Goal: Information Seeking & Learning: Learn about a topic

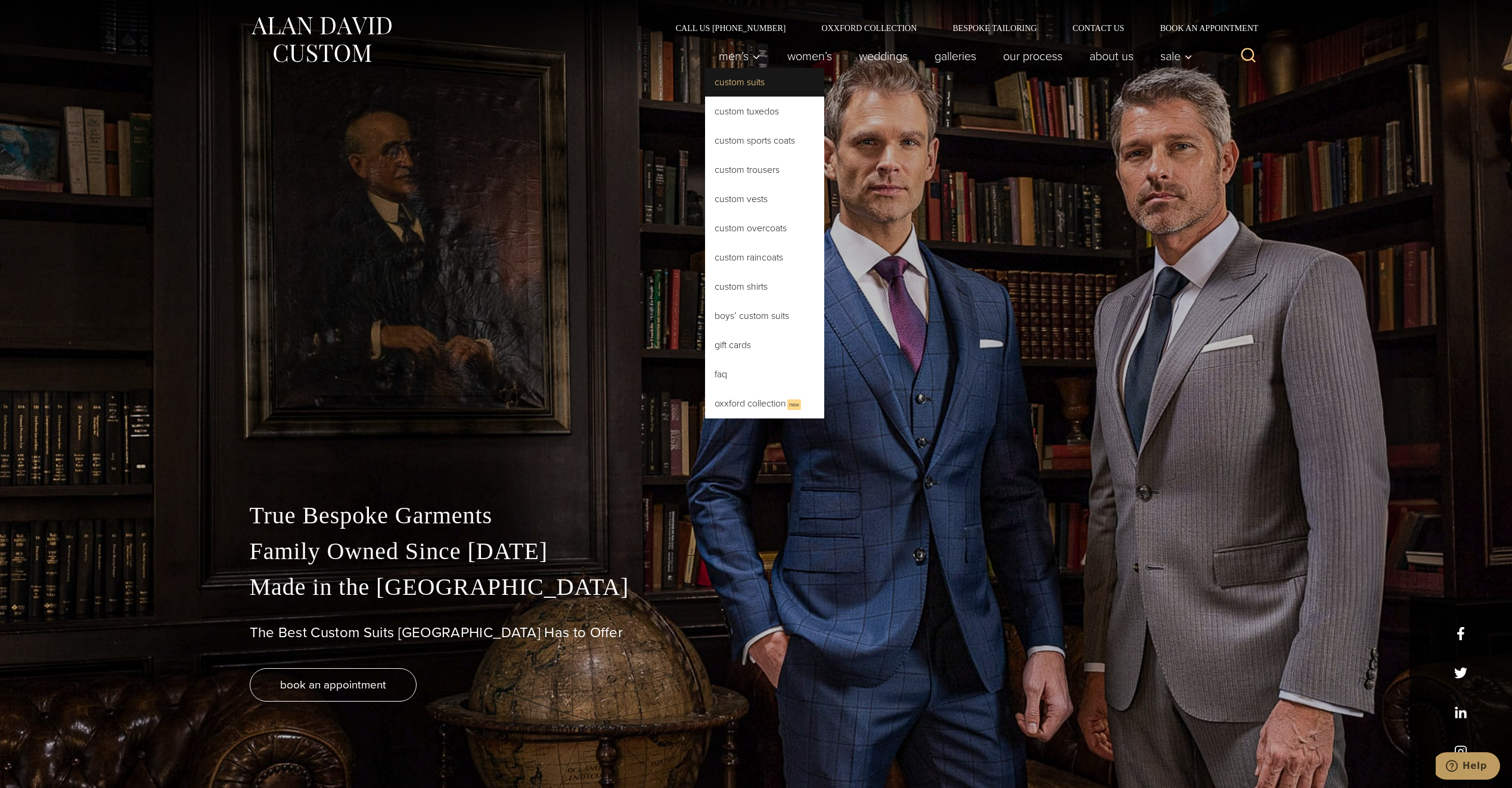
click at [729, 79] on link "Custom Suits" at bounding box center [764, 82] width 119 height 29
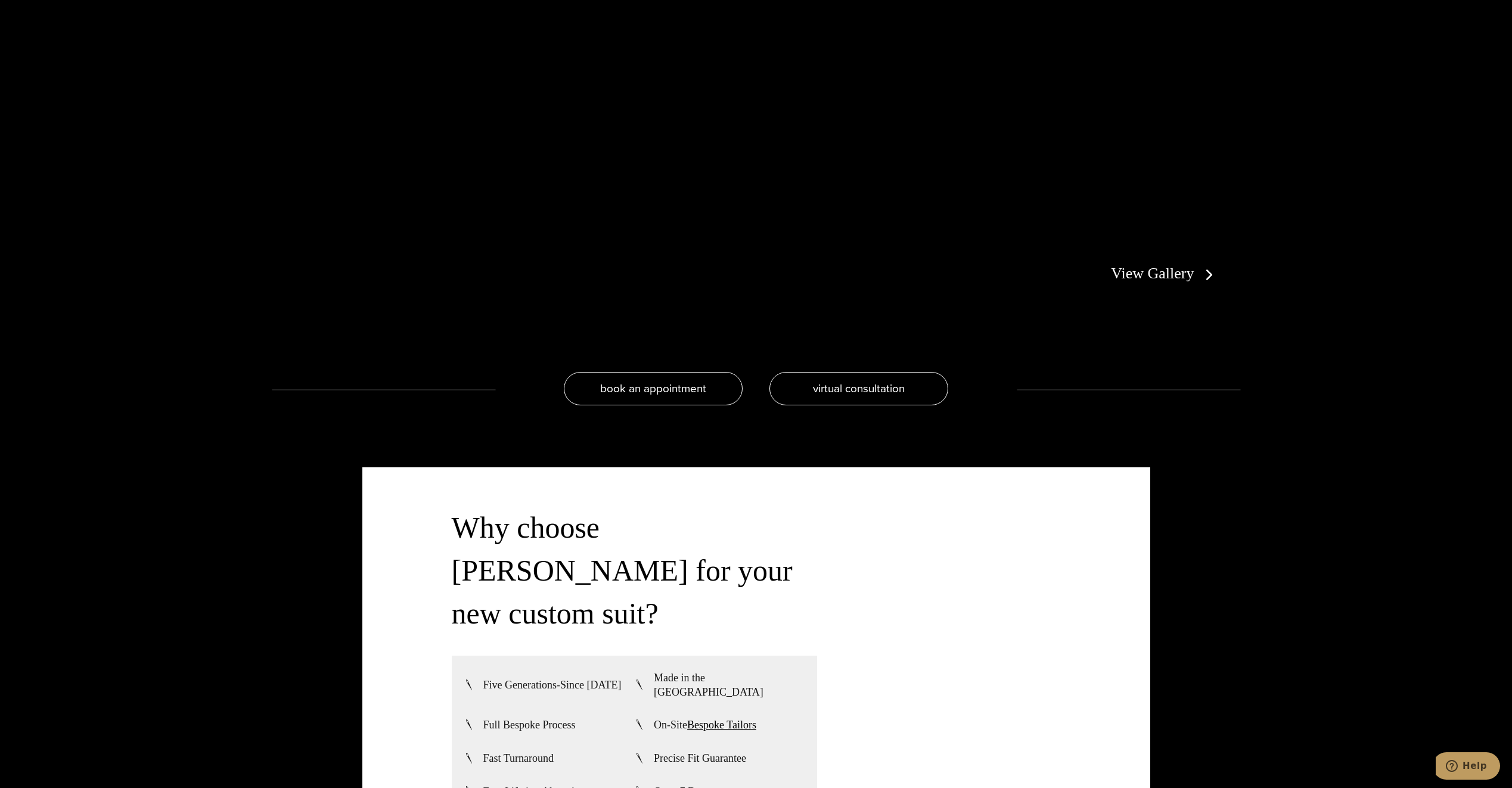
scroll to position [2920, 0]
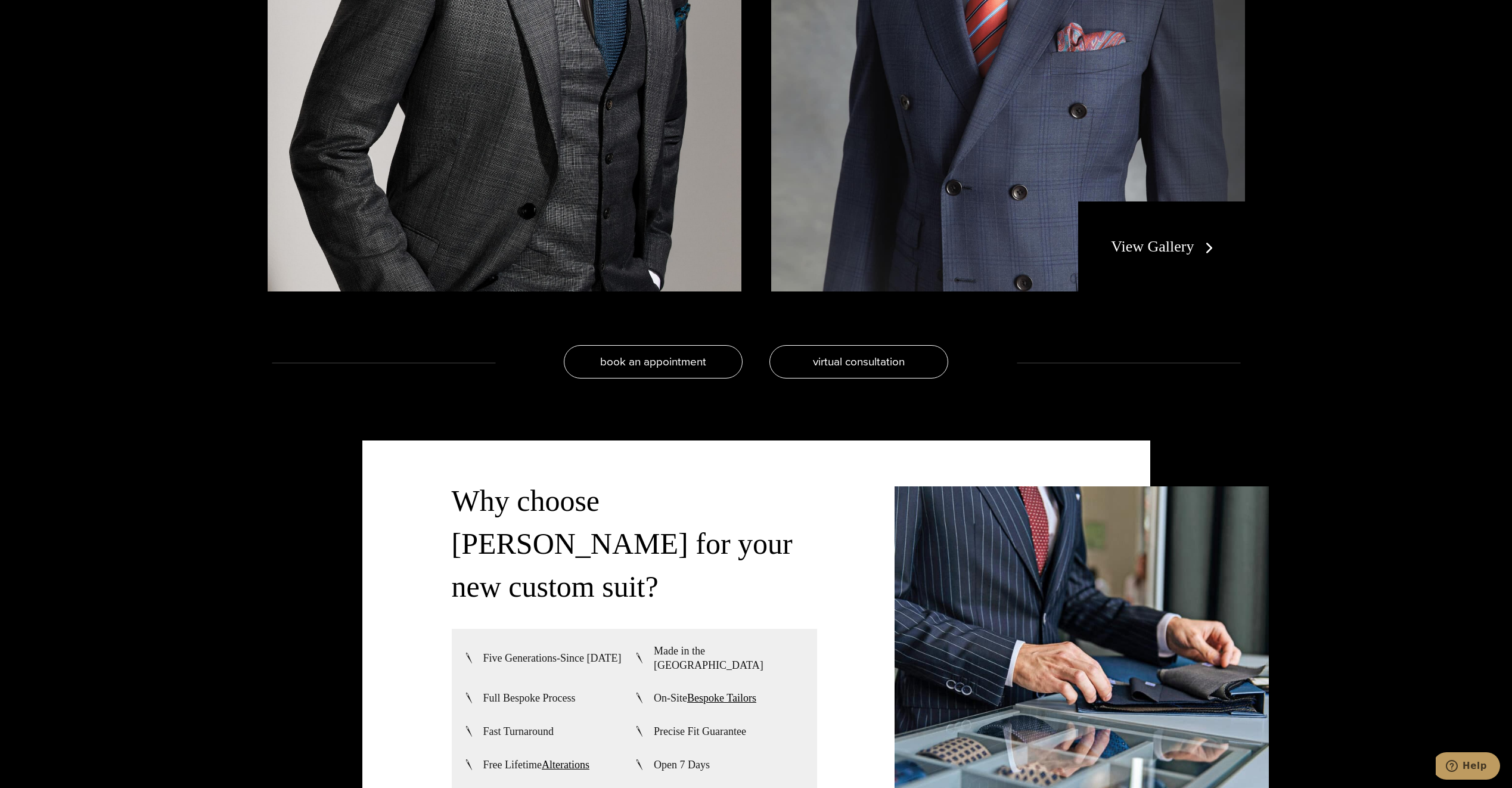
click at [1132, 247] on link "View Gallery" at bounding box center [1164, 246] width 107 height 17
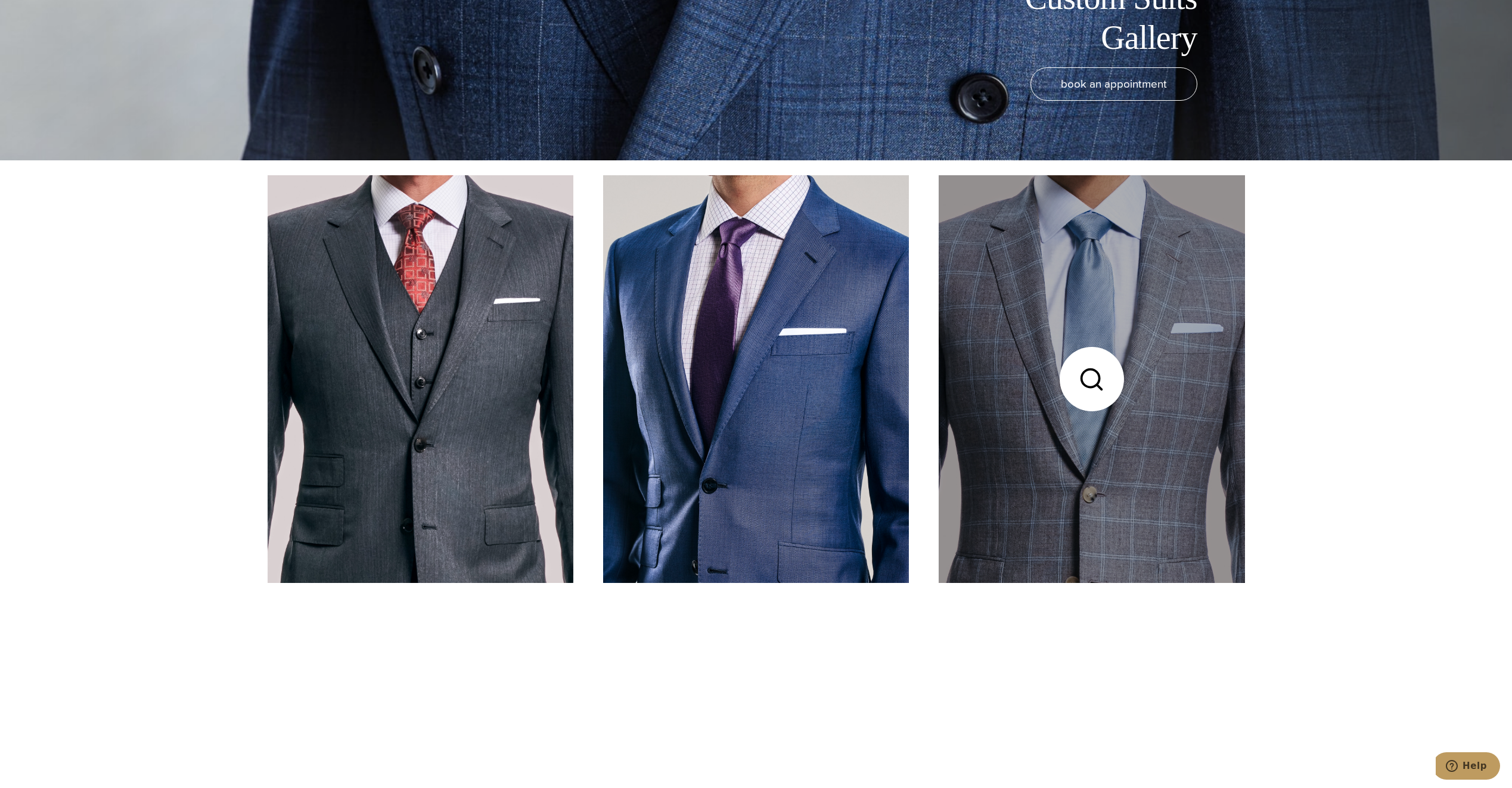
scroll to position [715, 0]
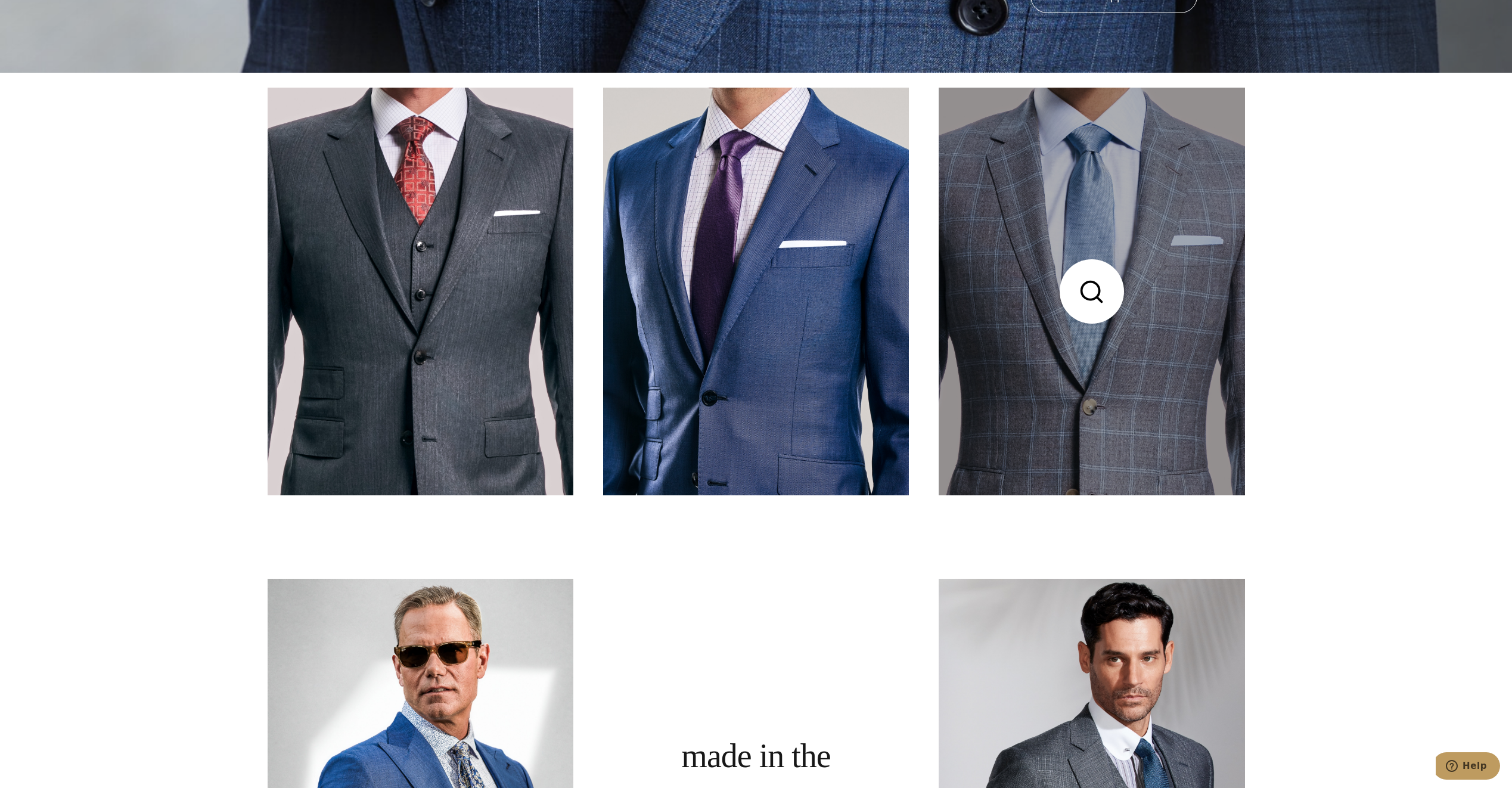
click at [1074, 336] on link at bounding box center [1091, 291] width 306 height 408
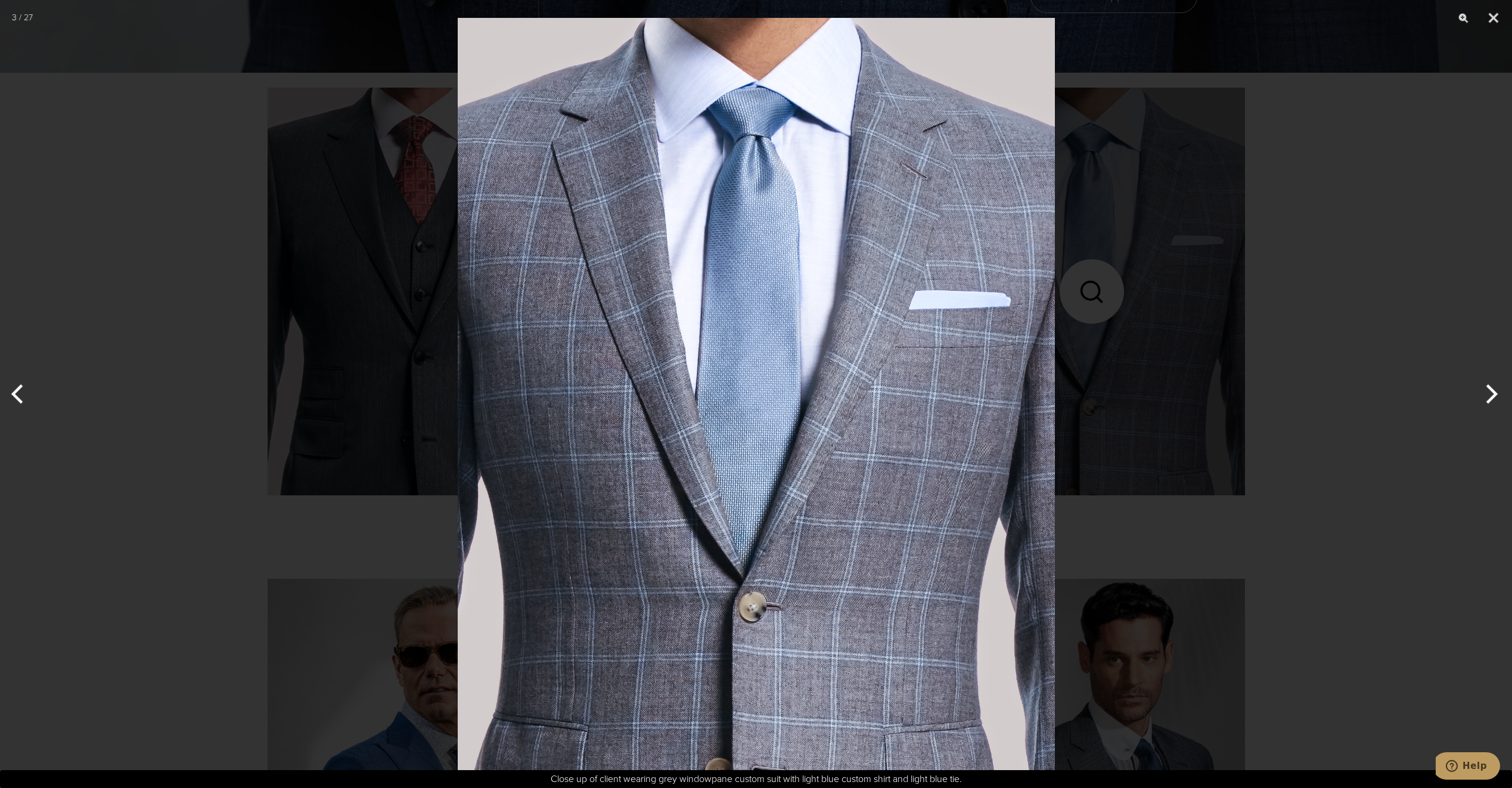
click at [1491, 389] on button "Next" at bounding box center [1490, 394] width 45 height 59
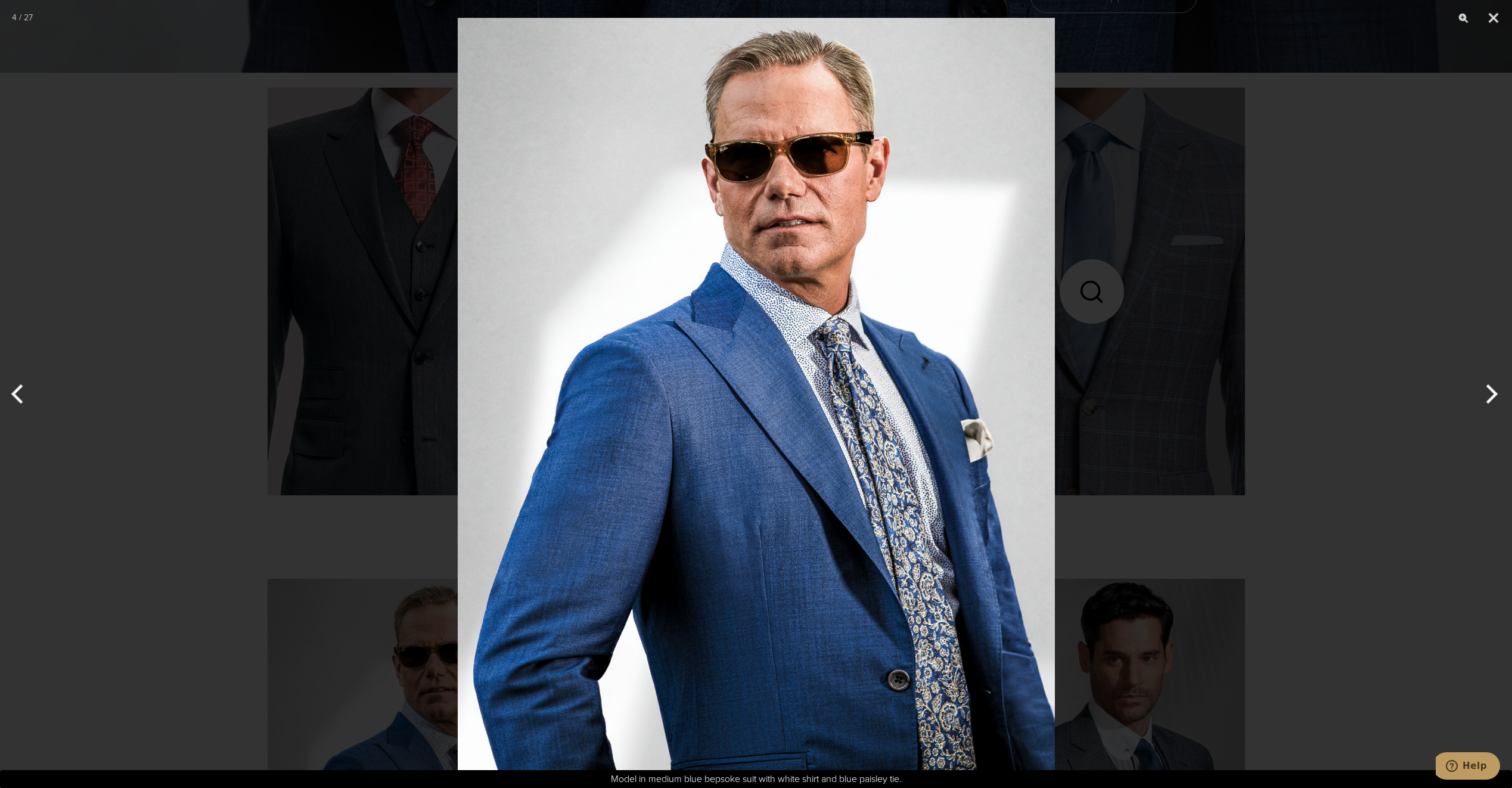
click at [1486, 391] on button "Next" at bounding box center [1490, 394] width 45 height 59
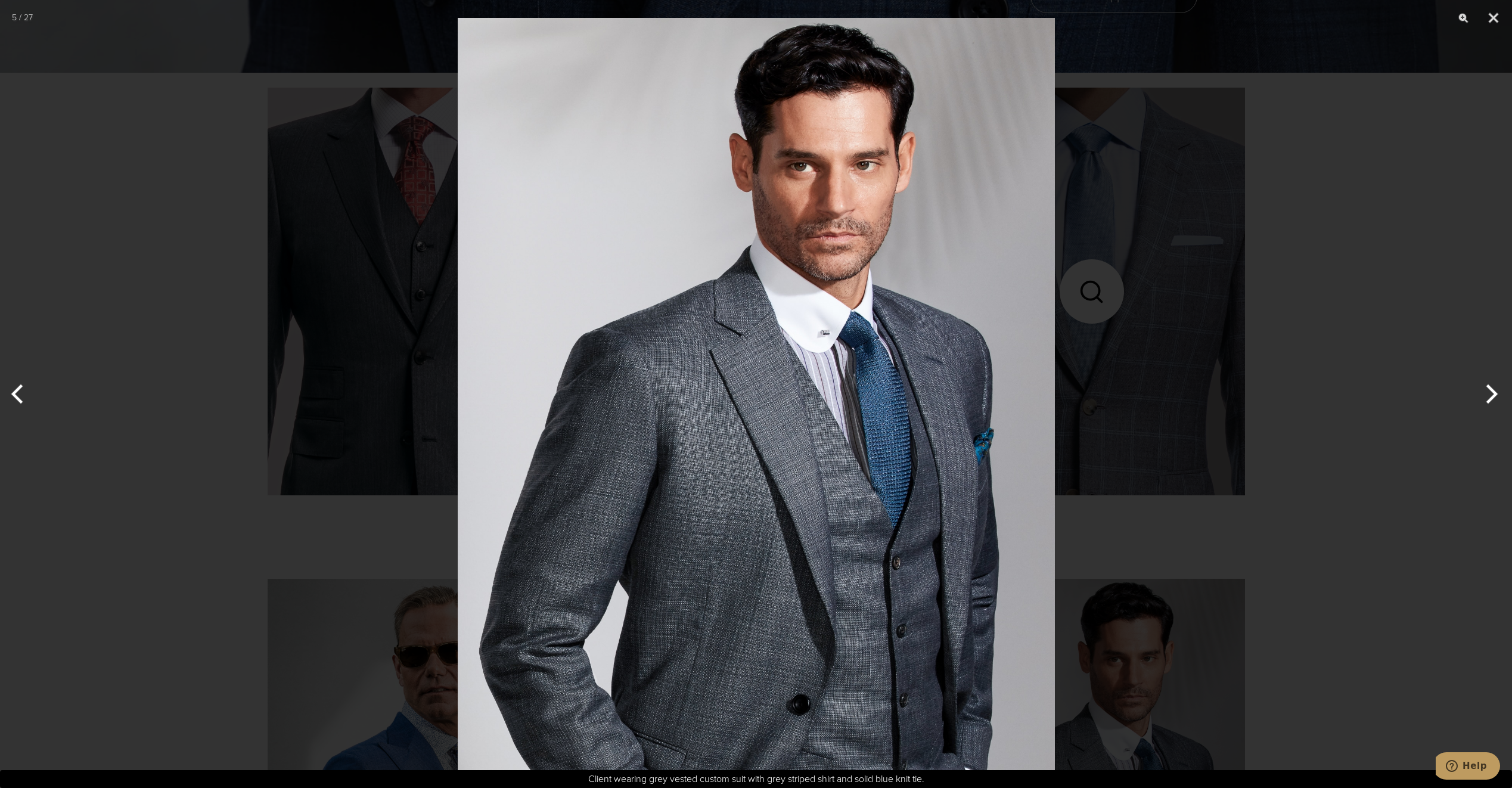
click at [1486, 391] on button "Next" at bounding box center [1490, 394] width 45 height 59
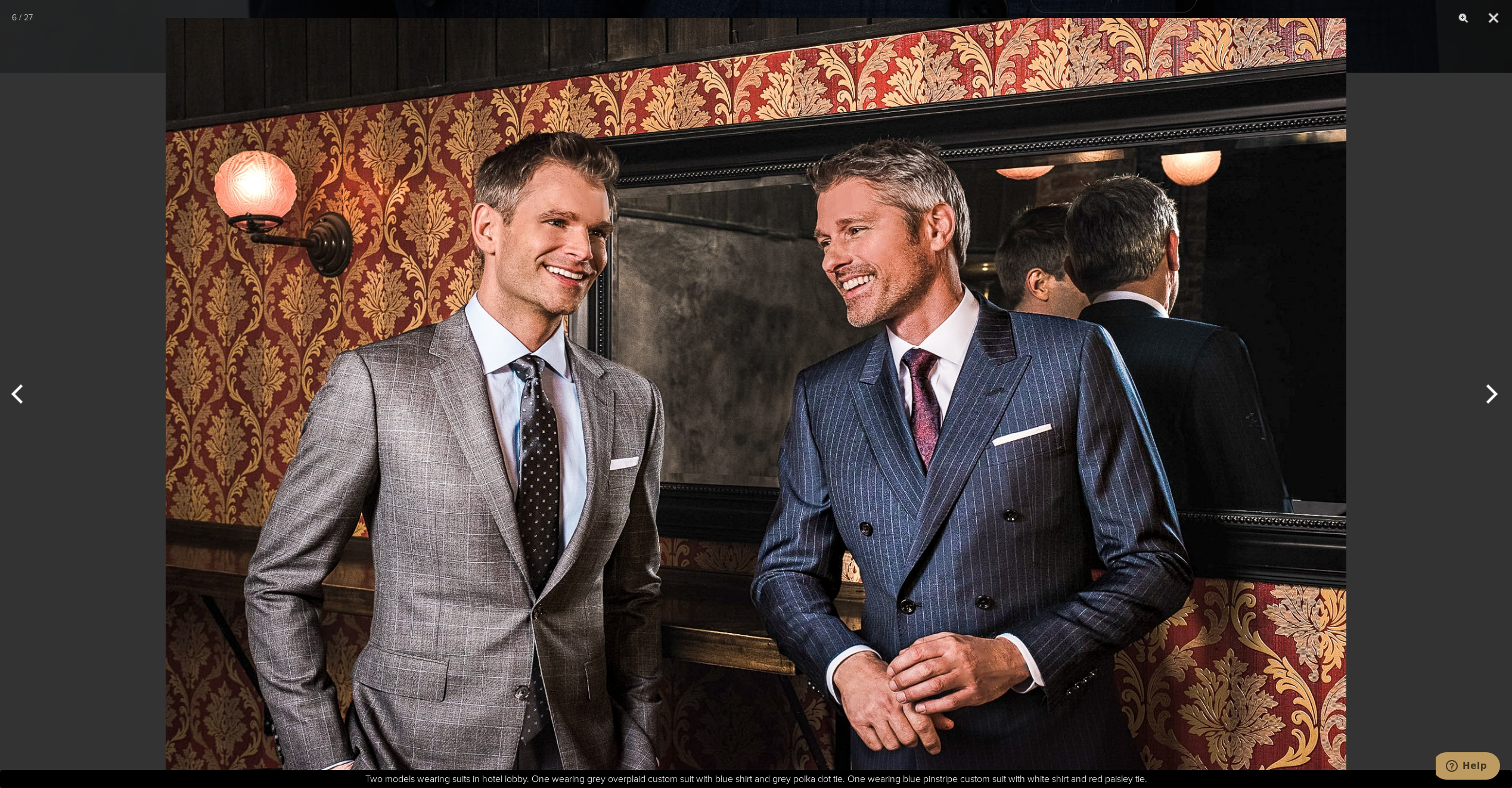
click at [1485, 385] on button "Next" at bounding box center [1490, 394] width 45 height 59
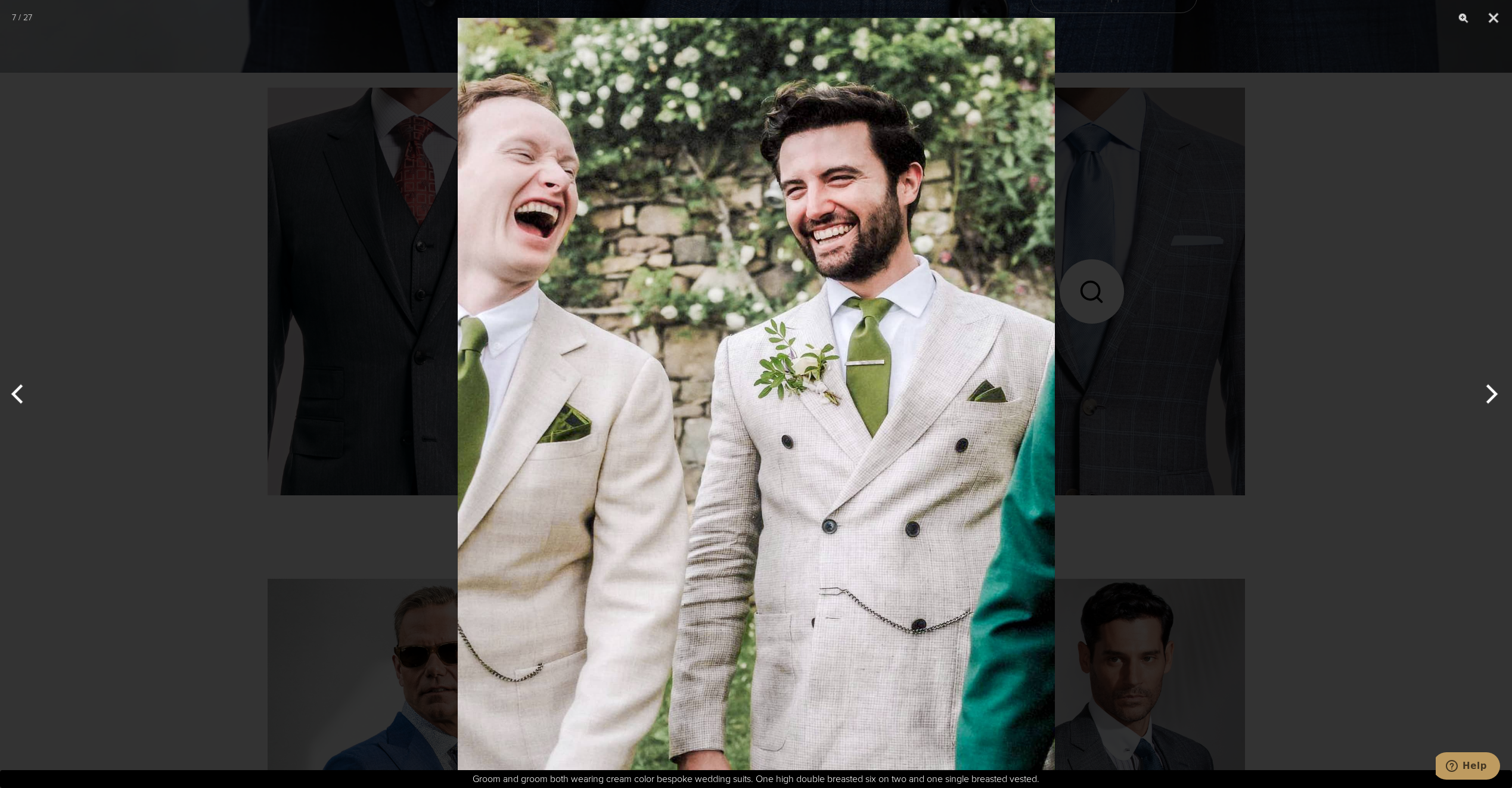
click at [1486, 389] on button "Next" at bounding box center [1490, 394] width 45 height 59
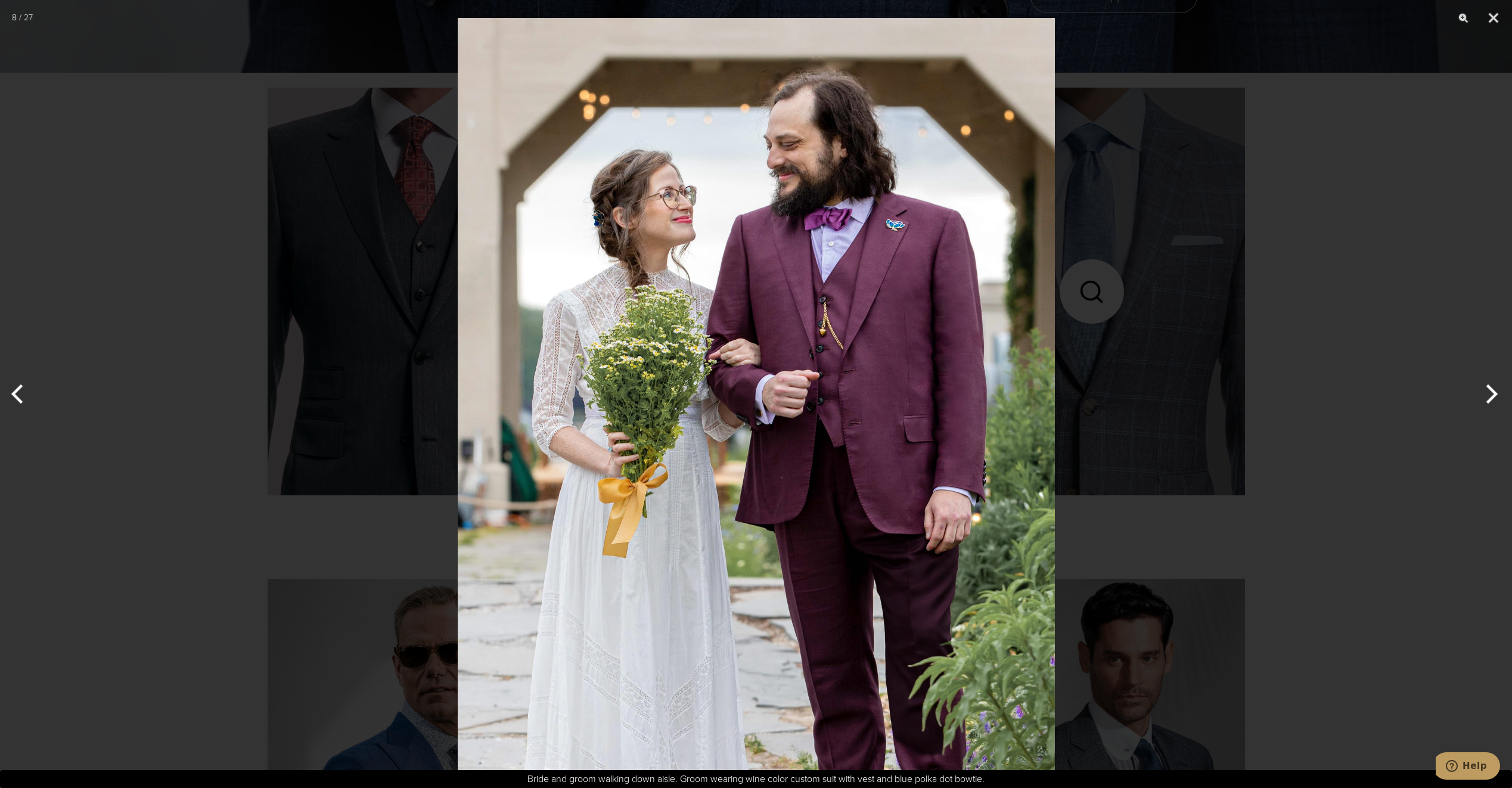
click at [1486, 389] on button "Next" at bounding box center [1490, 394] width 45 height 59
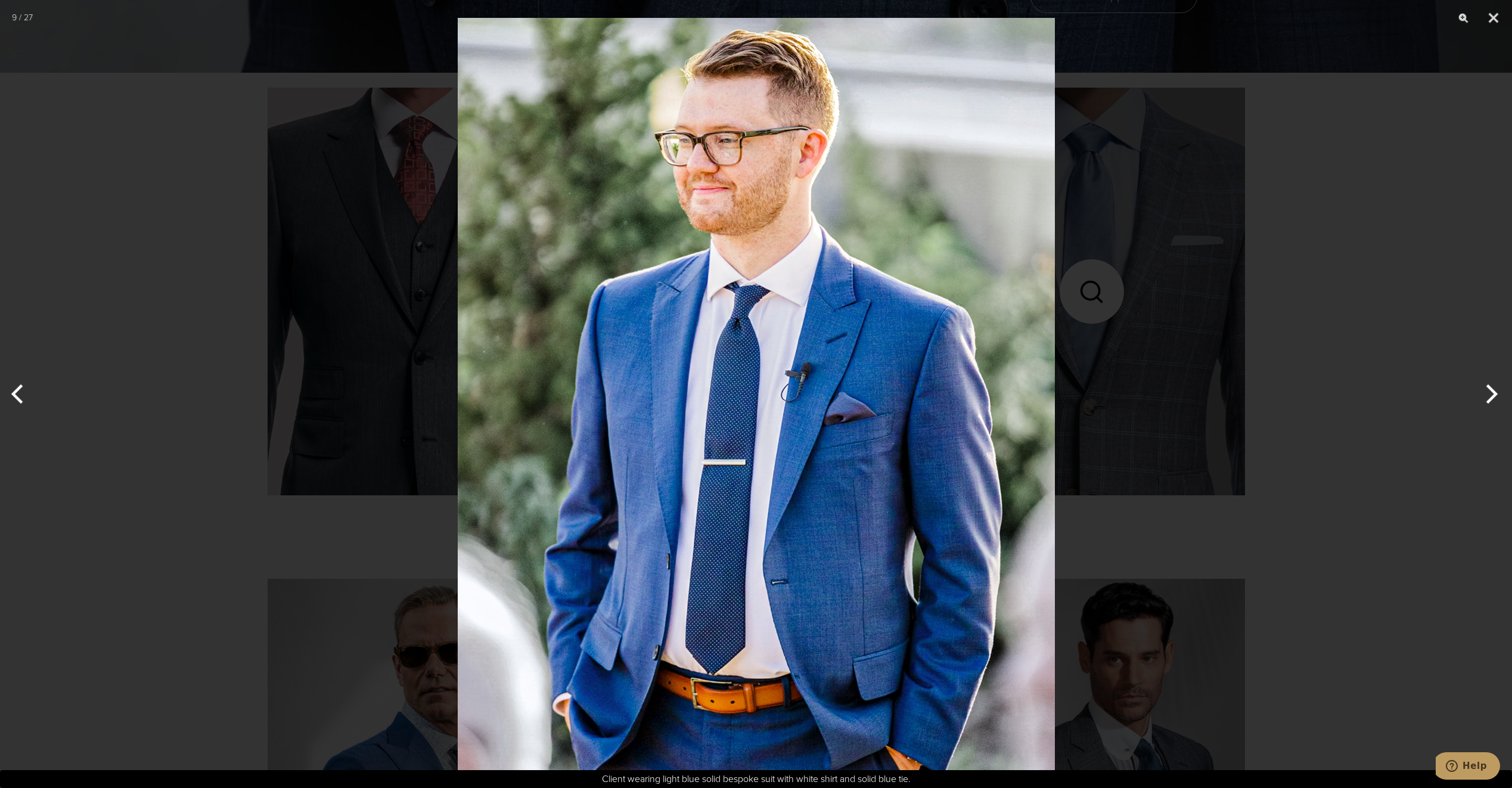
click at [1486, 389] on button "Next" at bounding box center [1490, 394] width 45 height 59
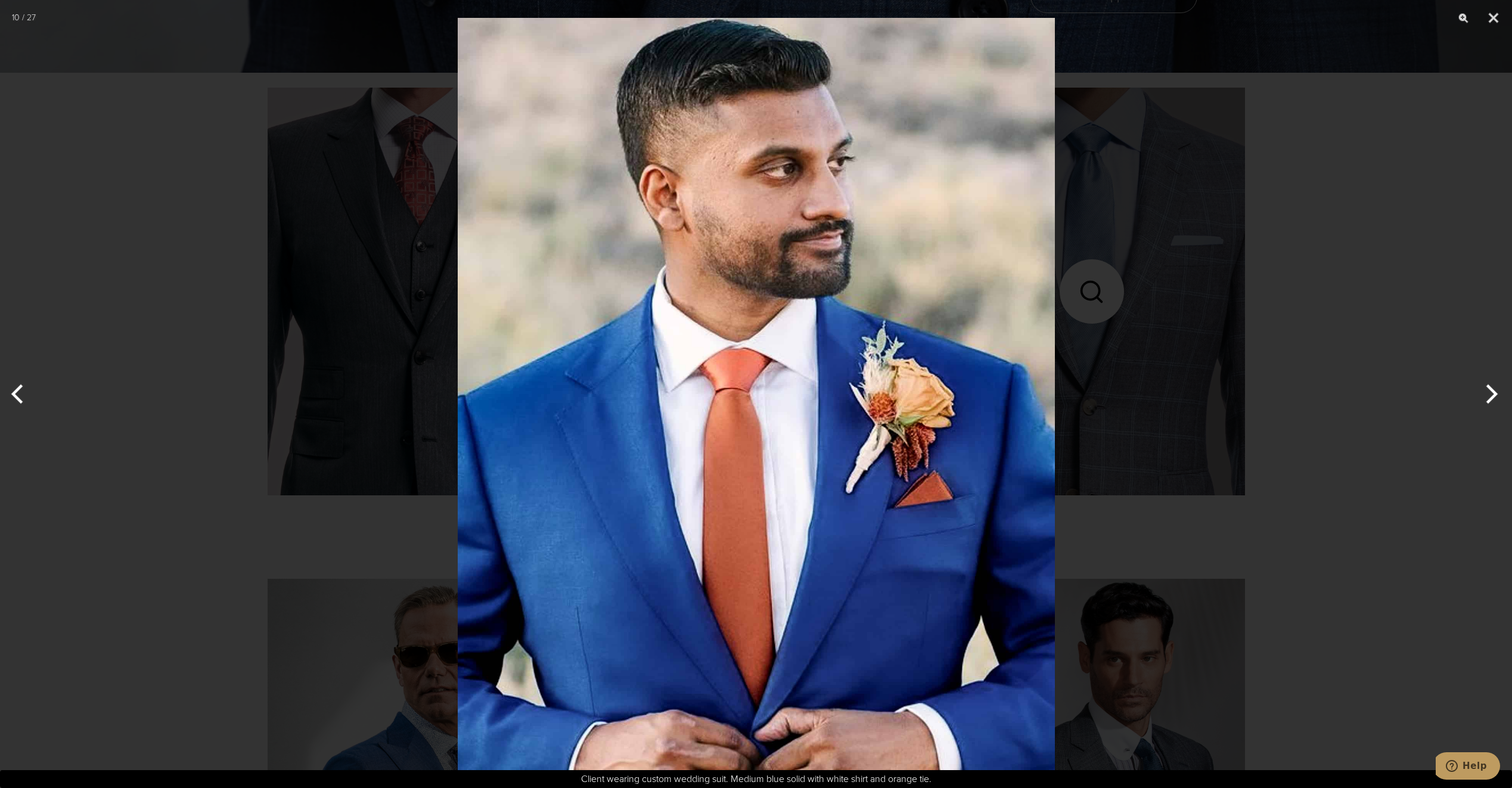
click at [1485, 389] on button "Next" at bounding box center [1490, 394] width 45 height 59
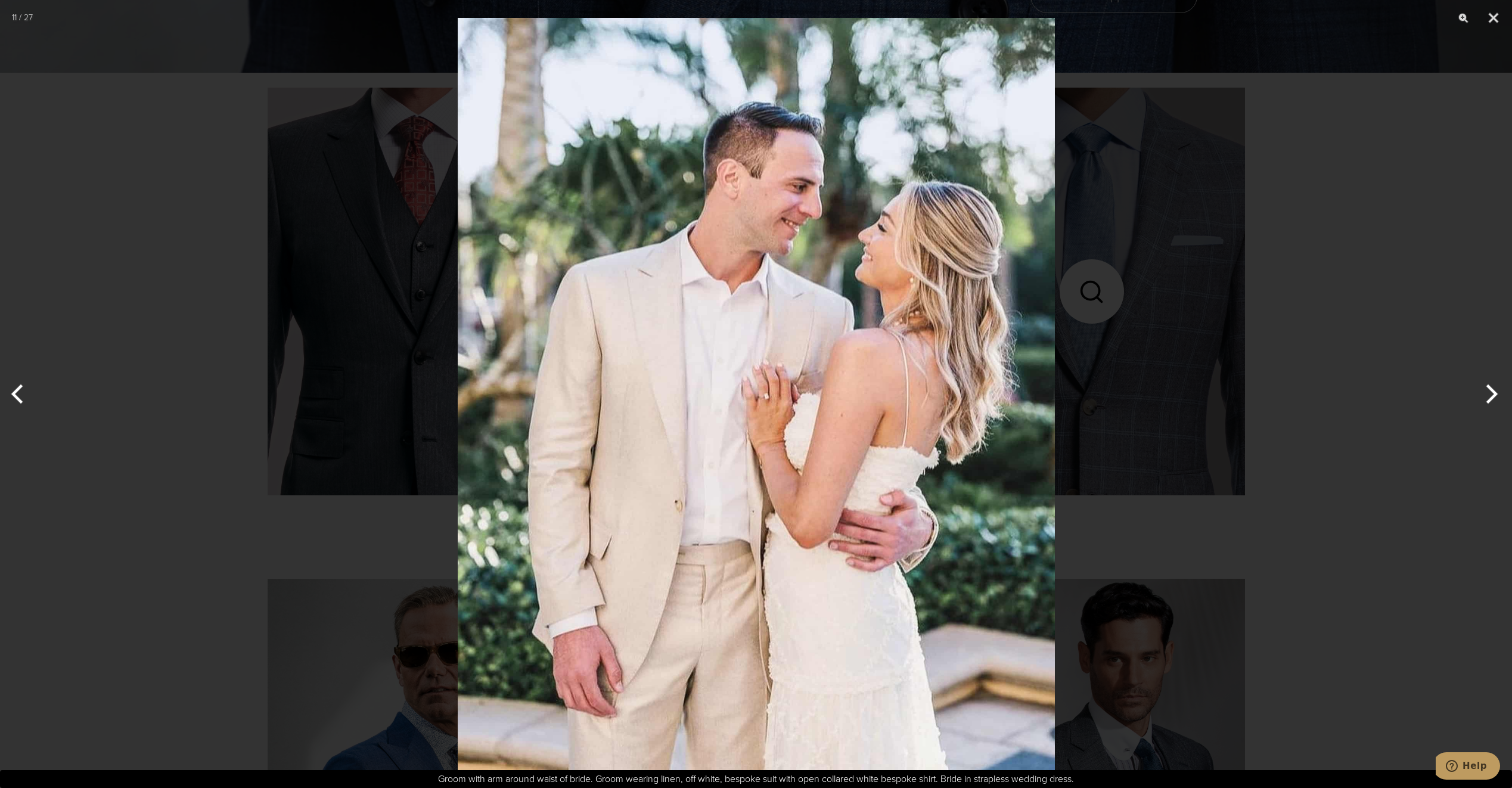
click at [1485, 389] on button "Next" at bounding box center [1490, 394] width 45 height 59
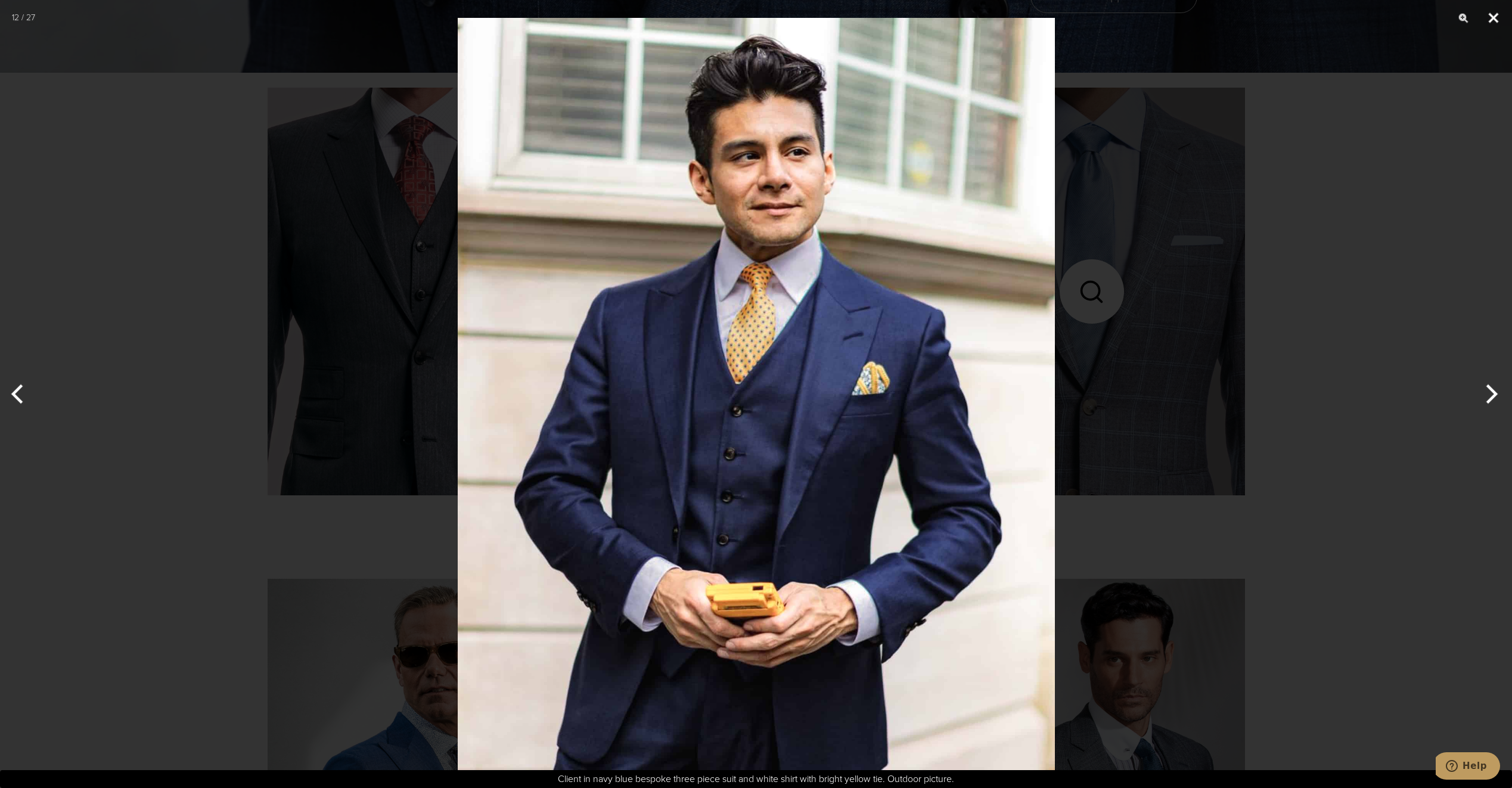
click at [1494, 18] on button "Close" at bounding box center [1493, 17] width 30 height 36
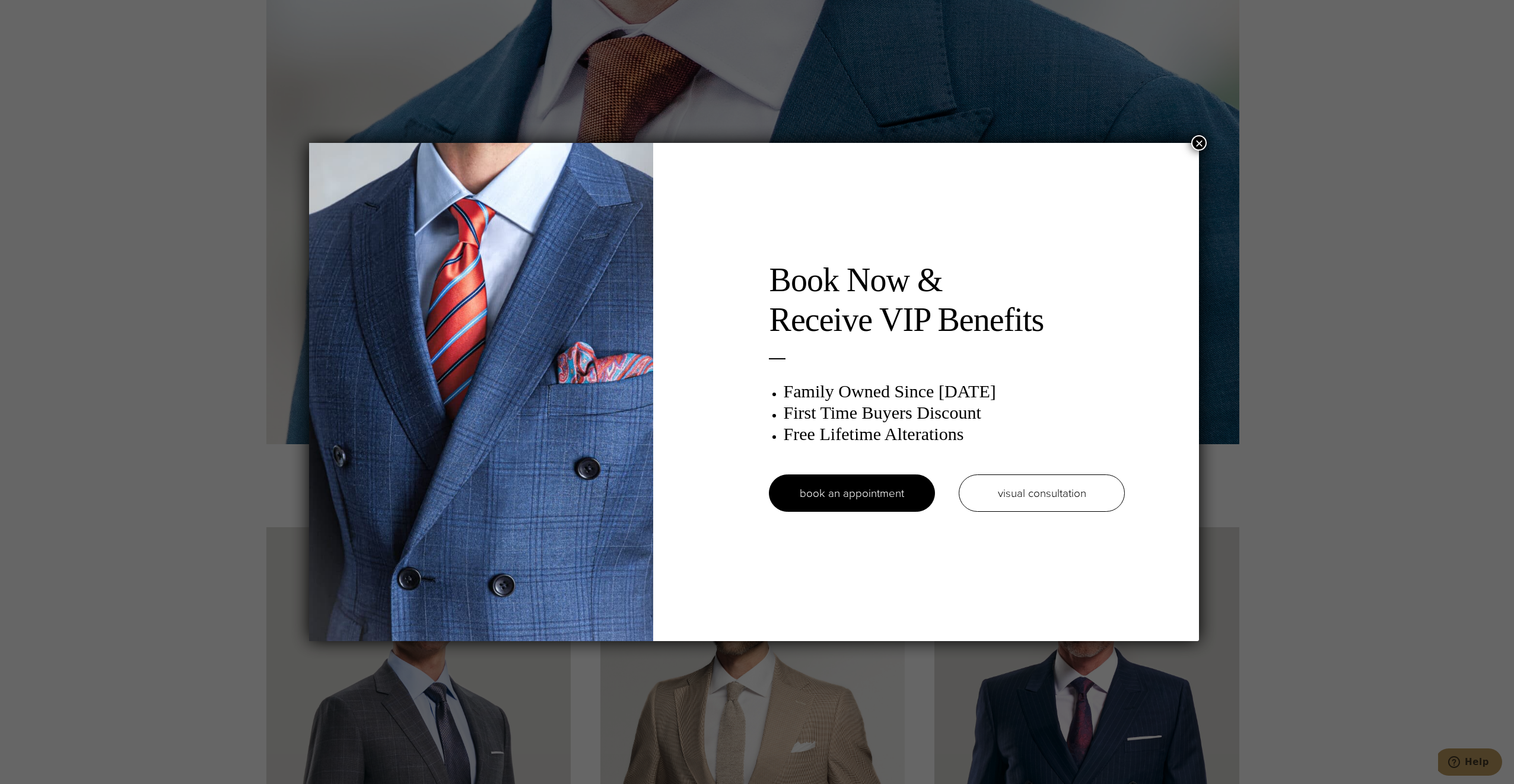
scroll to position [0, 0]
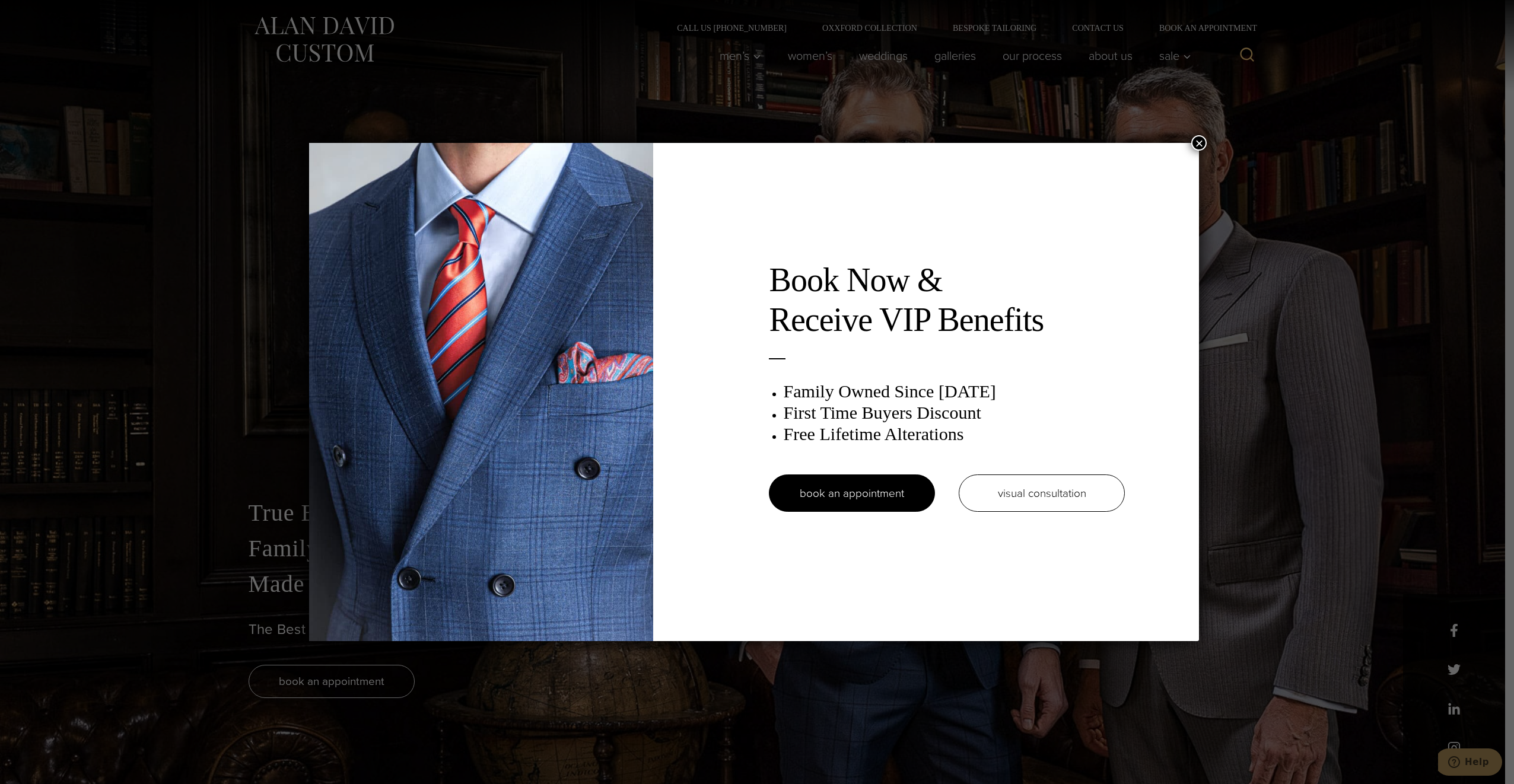
click at [1204, 143] on button "×" at bounding box center [1199, 143] width 15 height 15
